Goal: Find specific page/section: Find specific page/section

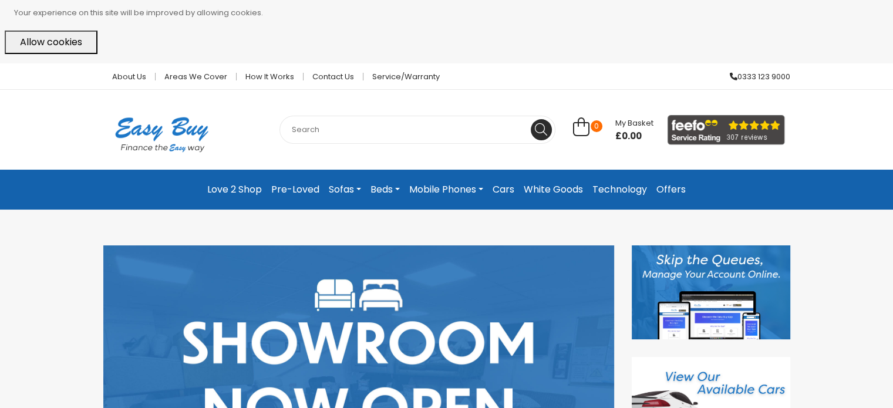
click at [748, 136] on img at bounding box center [725, 130] width 117 height 30
click at [326, 79] on link "Contact Us" at bounding box center [333, 77] width 60 height 8
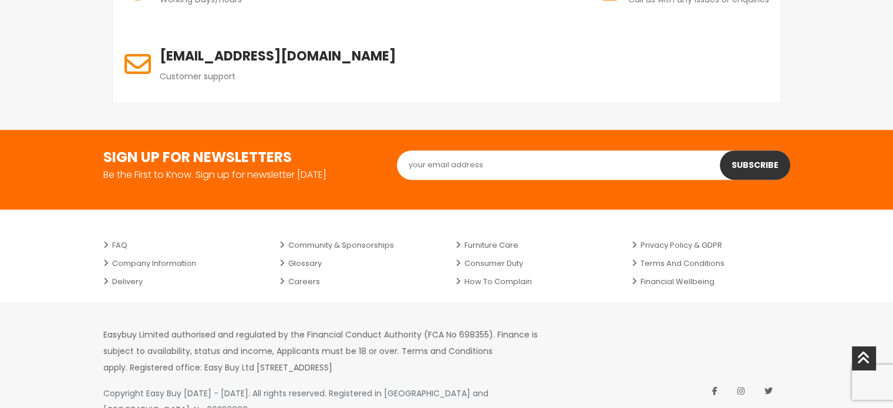
scroll to position [1544, 0]
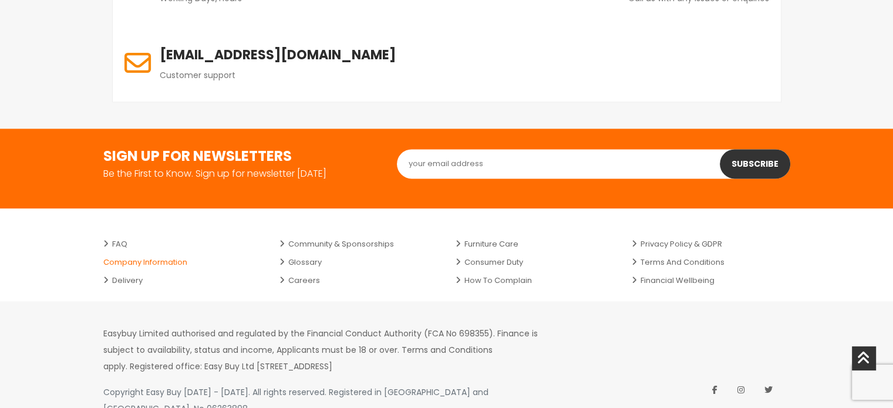
click at [148, 253] on link "Company Information" at bounding box center [182, 262] width 158 height 18
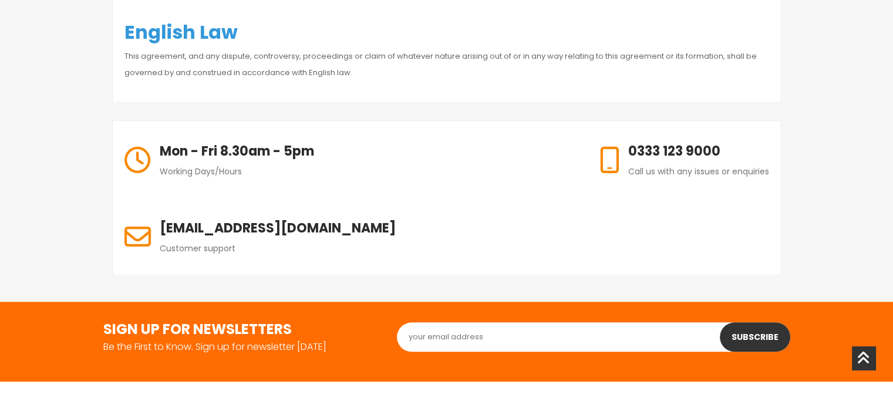
scroll to position [763, 0]
